Goal: Task Accomplishment & Management: Use online tool/utility

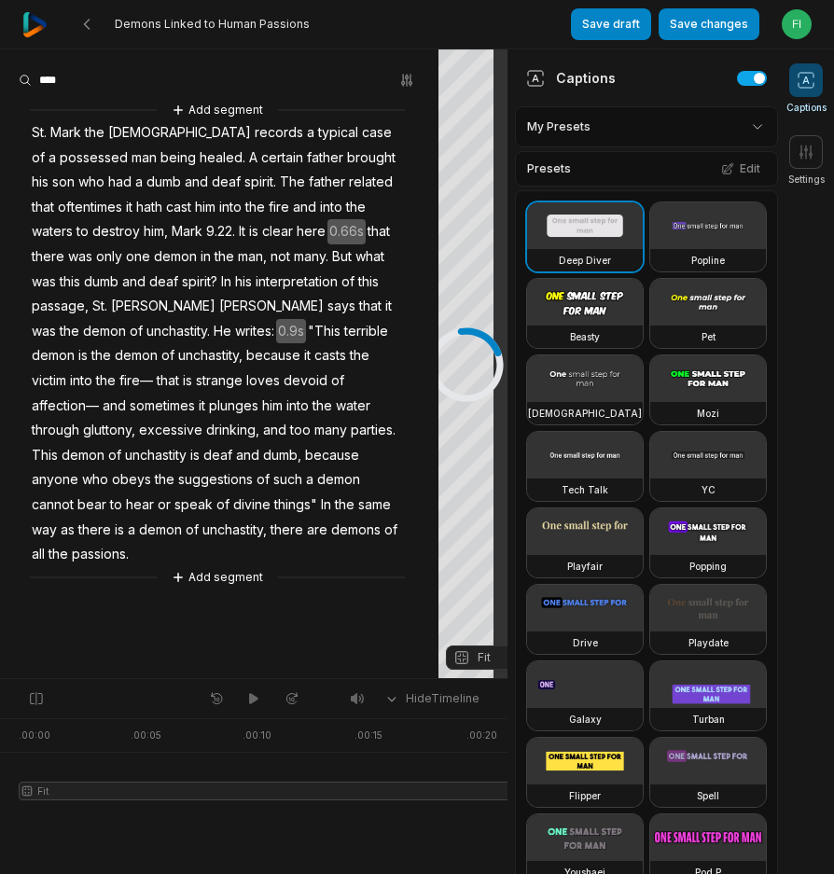
click at [49, 111] on div "Add segment" at bounding box center [217, 110] width 375 height 21
click at [52, 132] on span "Mark" at bounding box center [65, 132] width 35 height 25
click at [48, 134] on span "St." at bounding box center [39, 132] width 19 height 25
click at [54, 134] on span "Mark" at bounding box center [65, 132] width 35 height 25
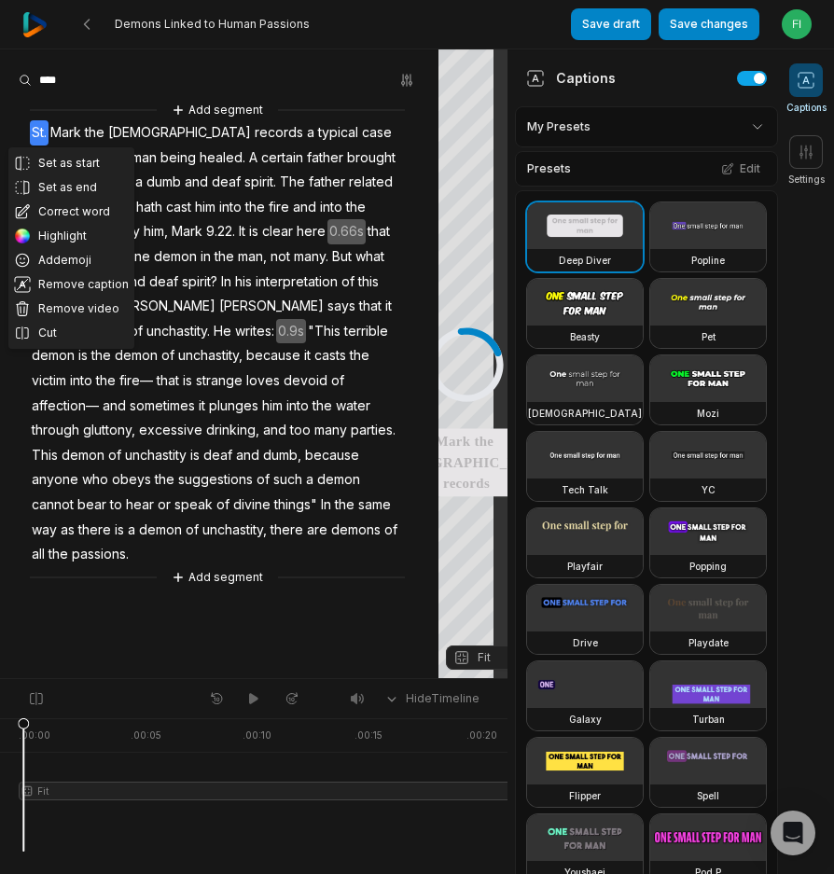
click at [54, 134] on span "Mark" at bounding box center [65, 132] width 35 height 25
click at [62, 131] on span "Mark" at bounding box center [65, 132] width 35 height 25
click at [63, 131] on span "Mark" at bounding box center [65, 132] width 35 height 25
click at [77, 165] on button "Set as start" at bounding box center [71, 163] width 126 height 24
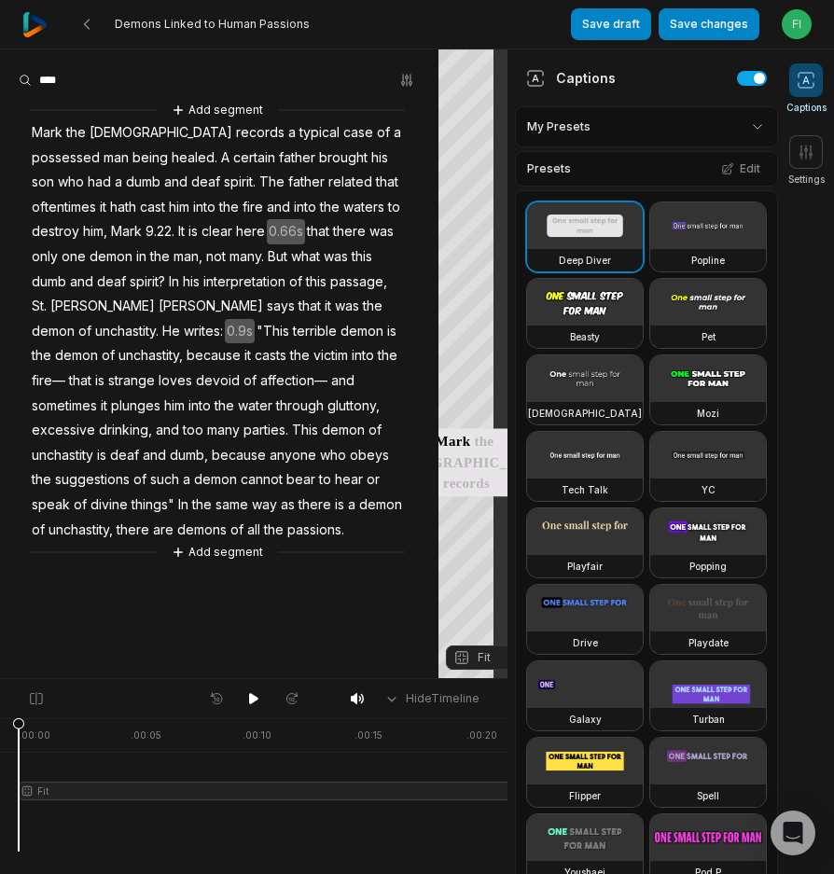
click at [33, 129] on span "Mark" at bounding box center [47, 132] width 35 height 25
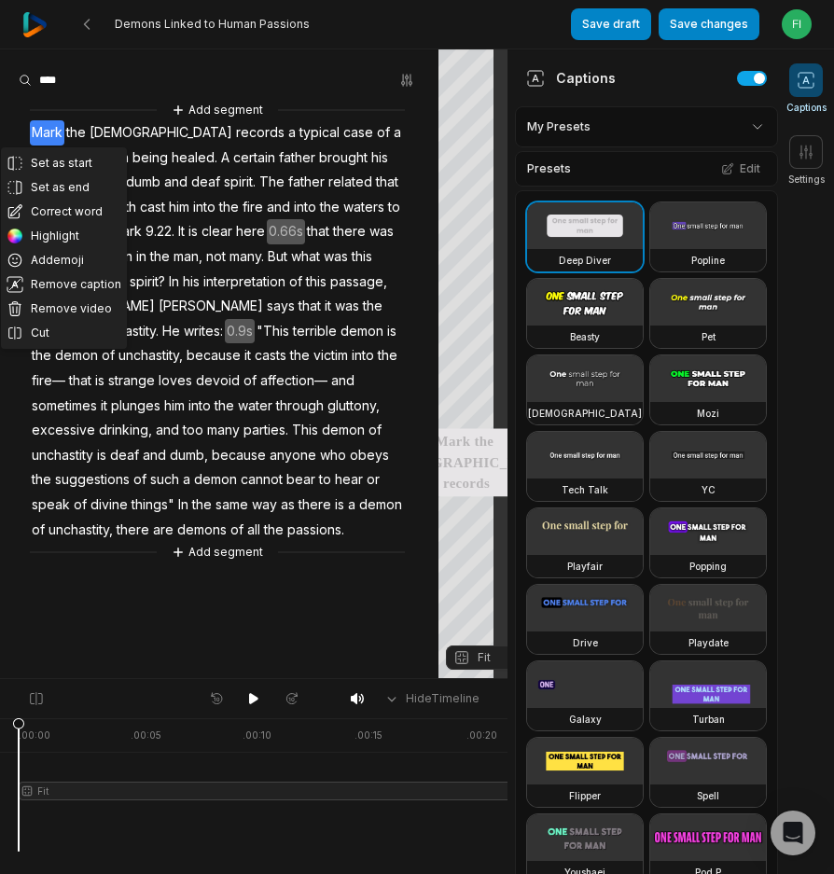
click at [48, 133] on span "Mark" at bounding box center [47, 132] width 35 height 25
click at [91, 211] on button "Correct word" at bounding box center [64, 212] width 126 height 24
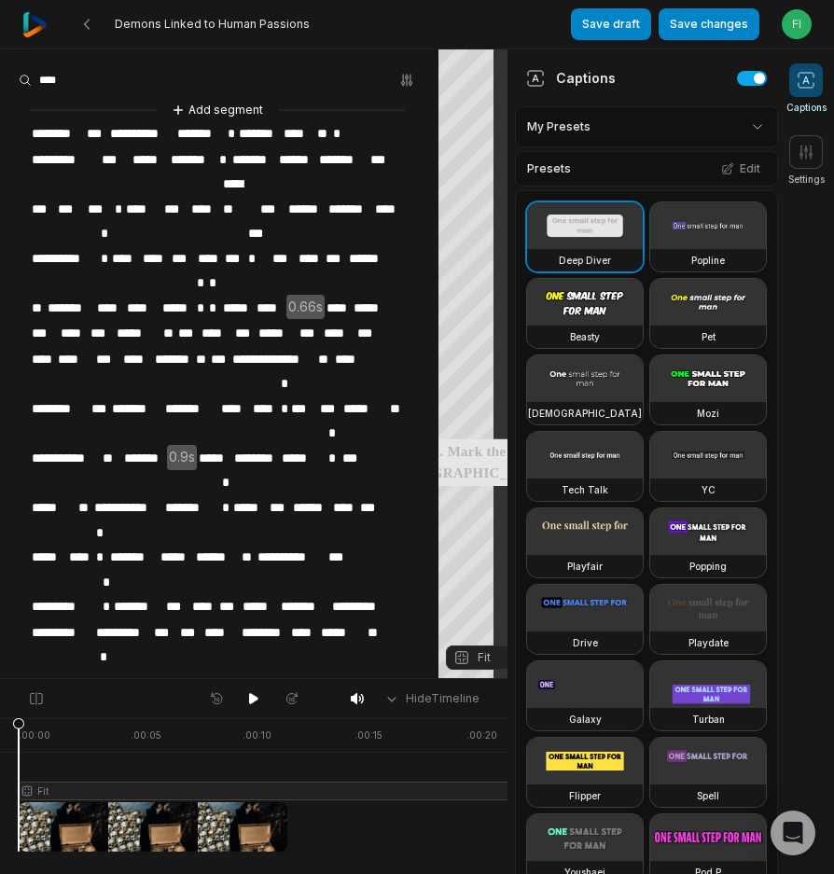
click at [122, 296] on span "****" at bounding box center [110, 308] width 30 height 25
click at [173, 296] on span "*****" at bounding box center [177, 308] width 35 height 25
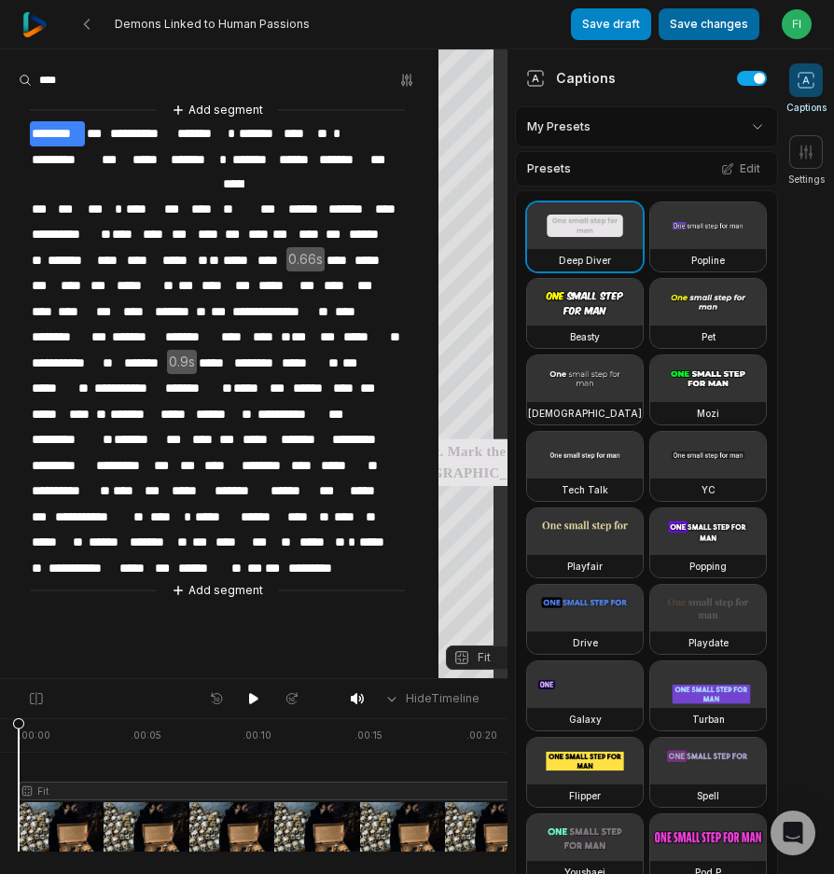
click at [682, 26] on button "Save changes" at bounding box center [708, 24] width 101 height 32
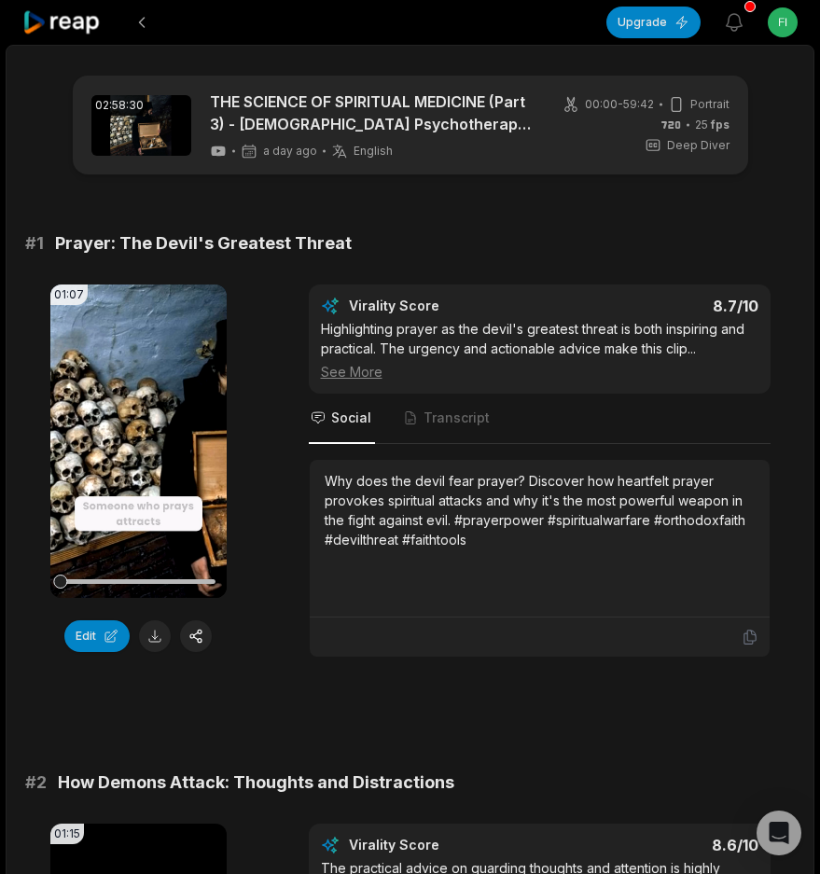
scroll to position [927, 0]
